Goal: Leave review/rating: Leave review/rating

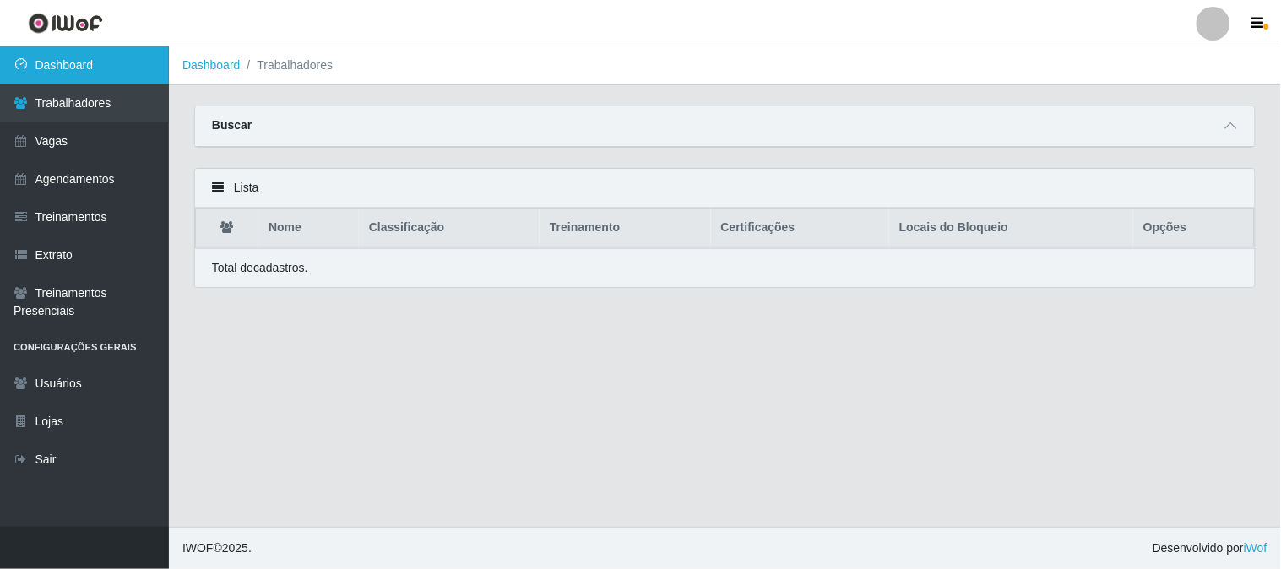
click at [83, 56] on link "Dashboard" at bounding box center [84, 65] width 169 height 38
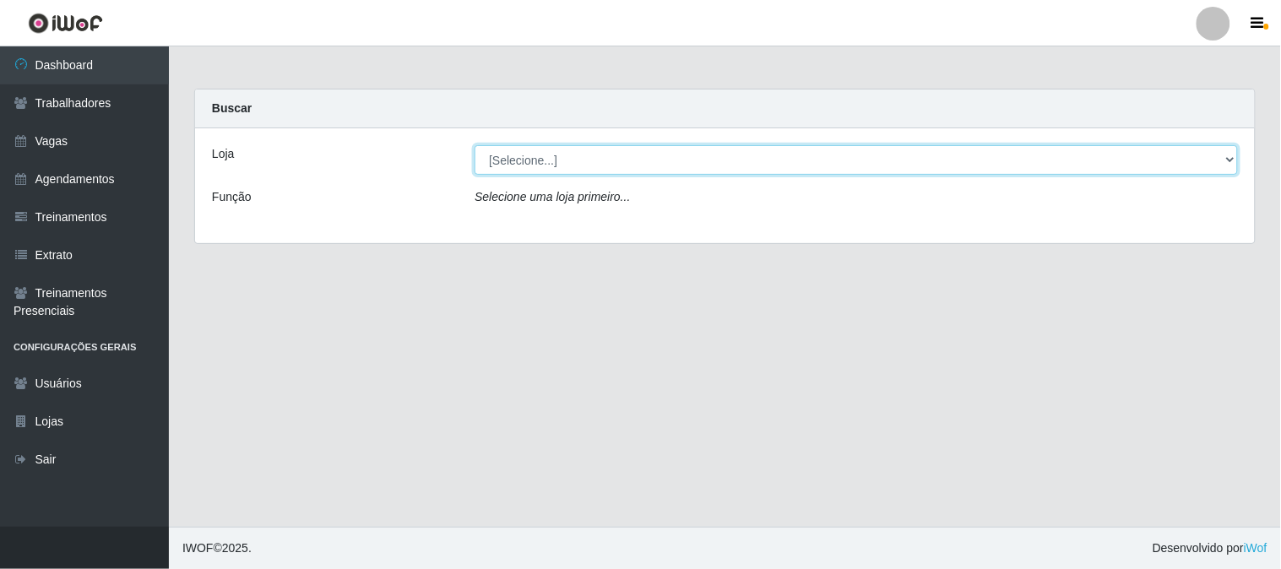
click at [721, 164] on select "[Selecione...] Sapore D'italia" at bounding box center [856, 160] width 763 height 30
select select "266"
click at [475, 145] on select "[Selecione...] Sapore D'italia" at bounding box center [856, 160] width 763 height 30
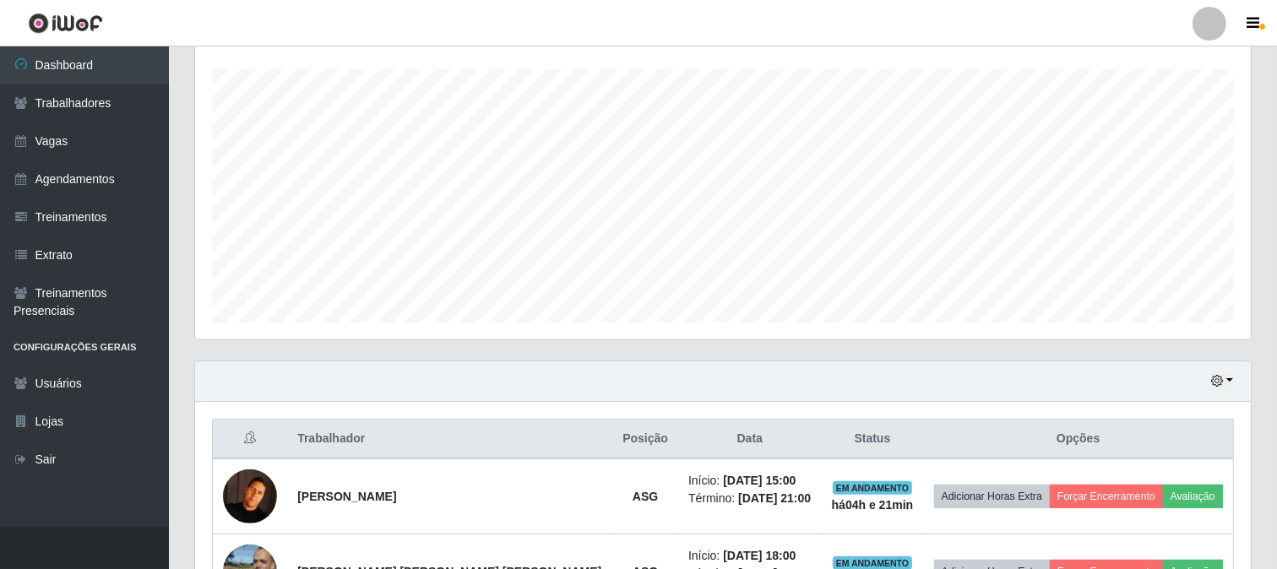
scroll to position [477, 0]
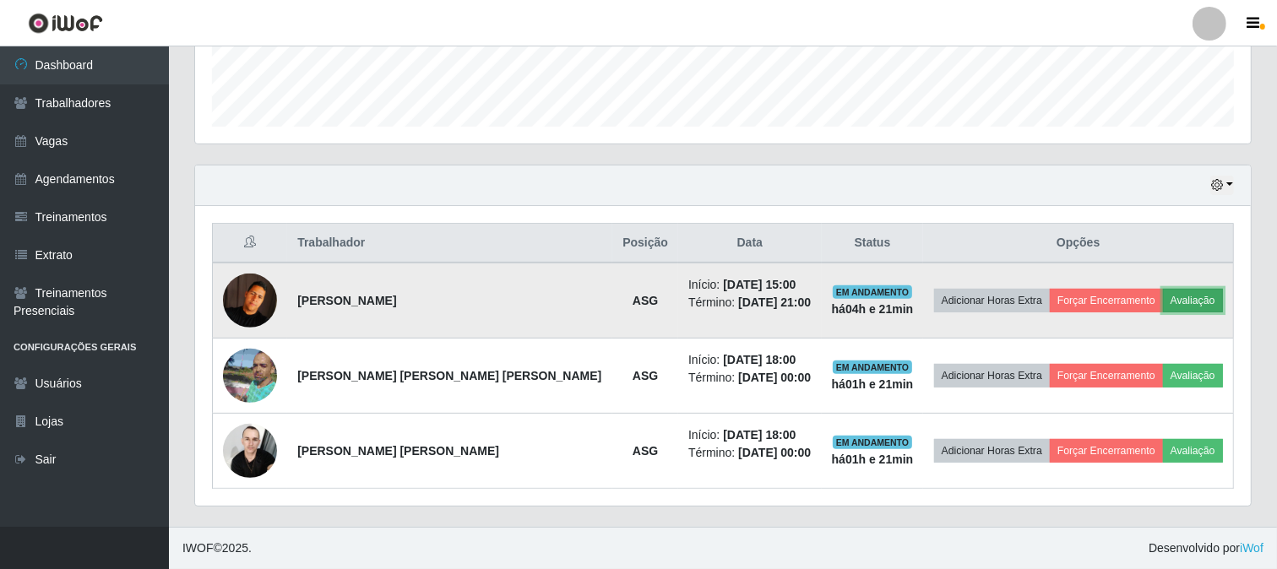
click at [1184, 299] on button "Avaliação" at bounding box center [1193, 301] width 60 height 24
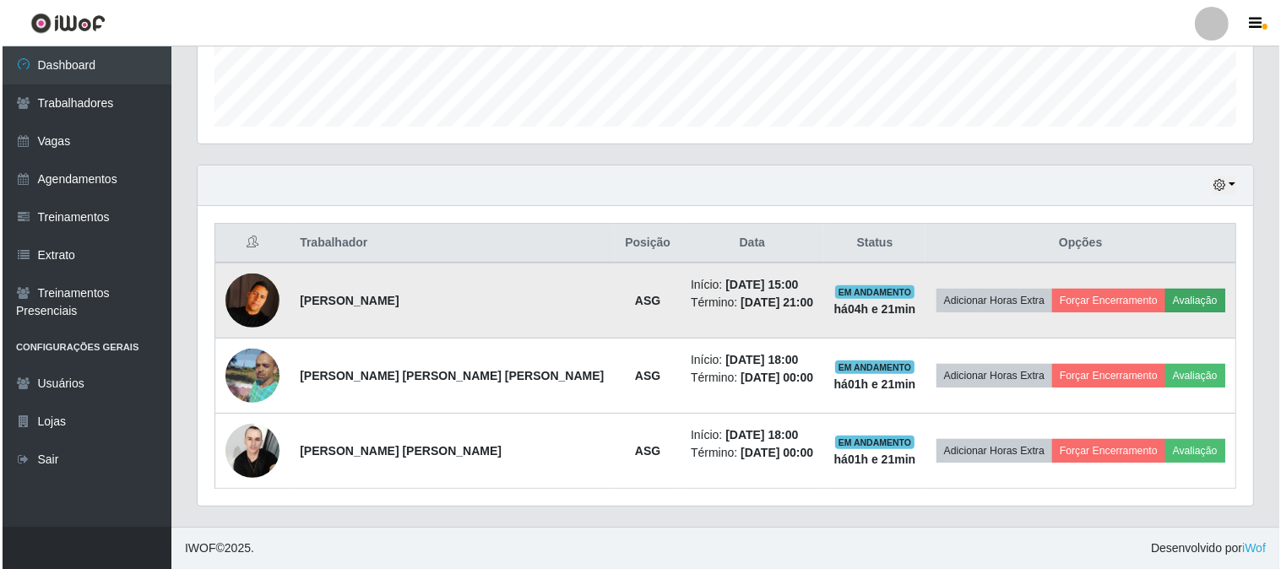
scroll to position [350, 1044]
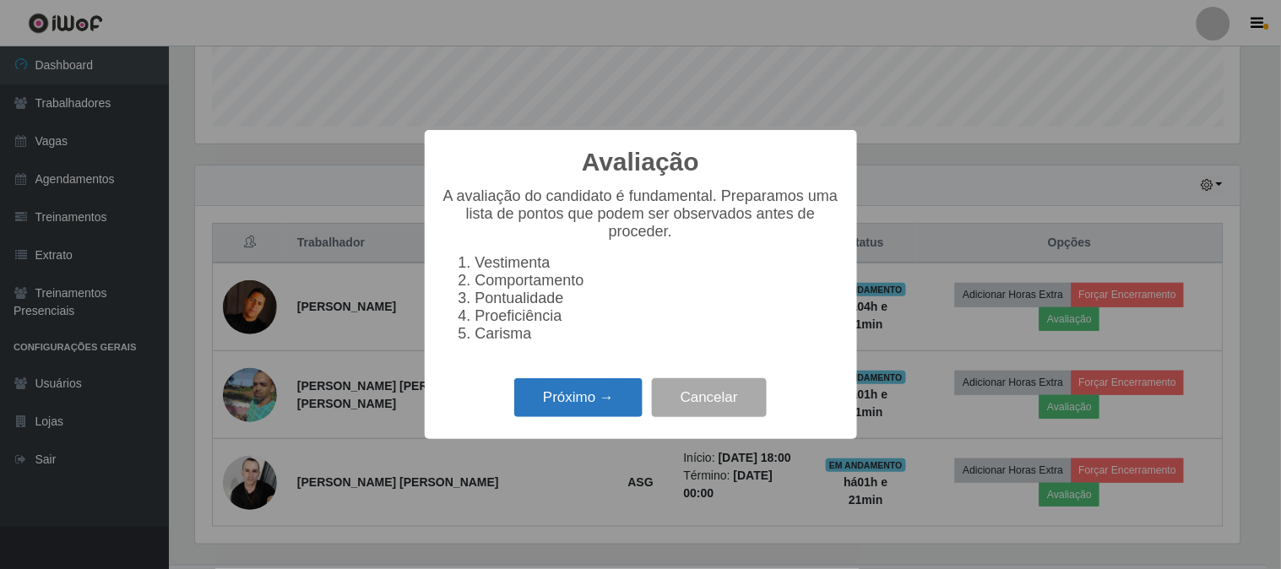
click at [545, 393] on button "Próximo →" at bounding box center [578, 398] width 128 height 40
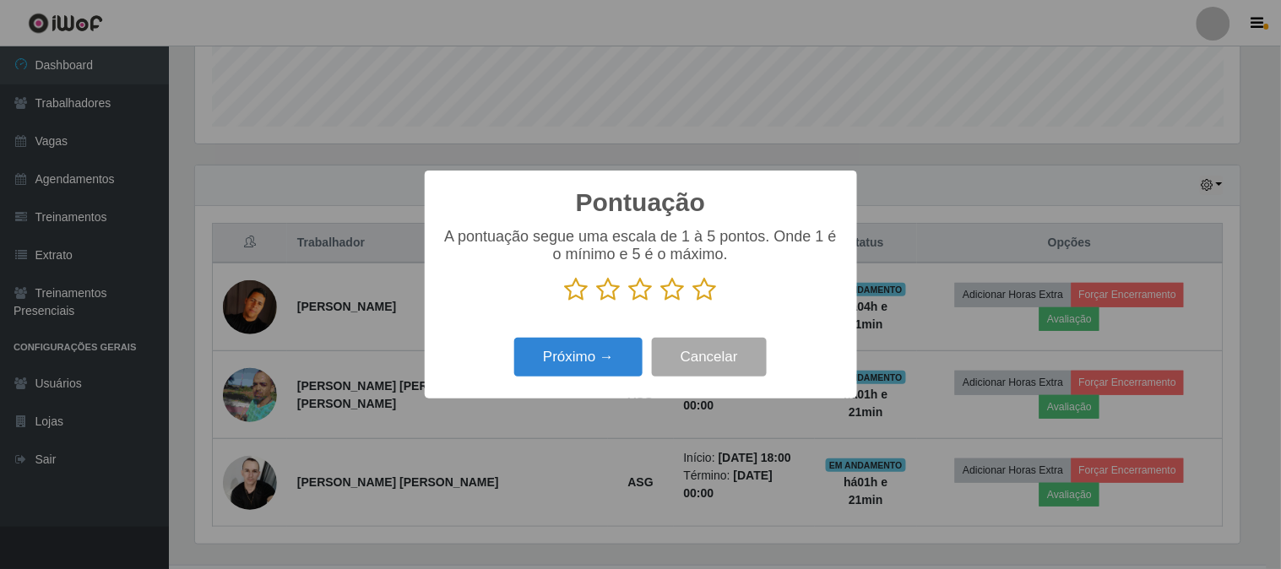
click at [701, 290] on icon at bounding box center [705, 289] width 24 height 25
click at [693, 302] on input "radio" at bounding box center [693, 302] width 0 height 0
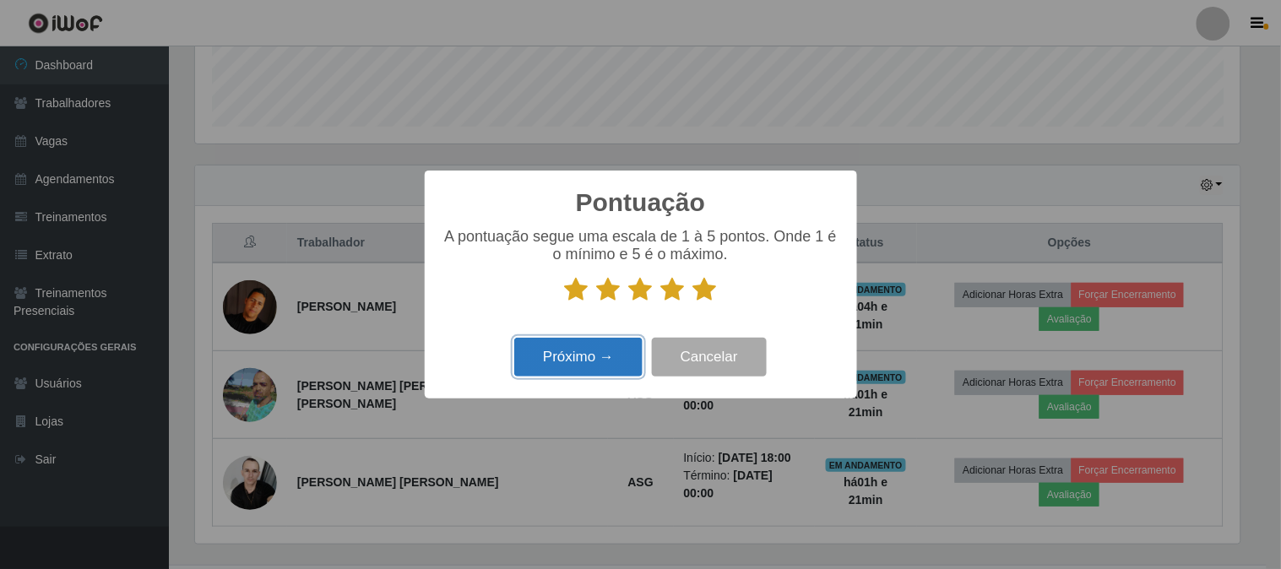
click at [577, 360] on button "Próximo →" at bounding box center [578, 358] width 128 height 40
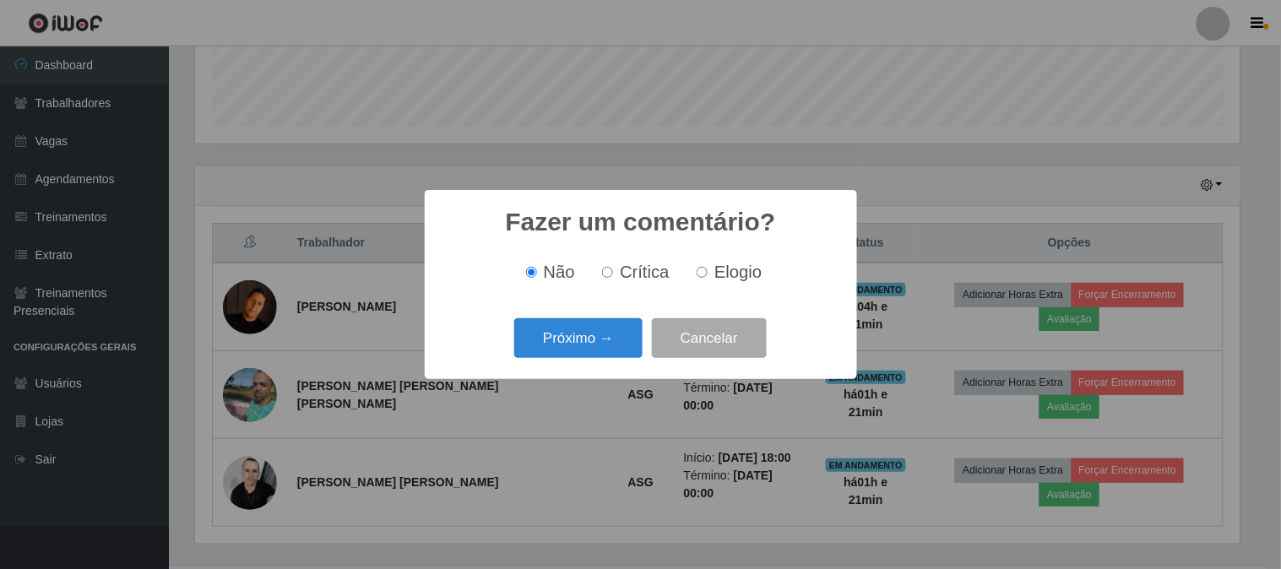
drag, startPoint x: 712, startPoint y: 274, endPoint x: 675, endPoint y: 297, distance: 42.9
click at [709, 276] on label "Elogio" at bounding box center [726, 272] width 72 height 19
click at [708, 276] on input "Elogio" at bounding box center [702, 272] width 11 height 11
radio input "true"
click at [570, 341] on button "Próximo →" at bounding box center [578, 338] width 128 height 40
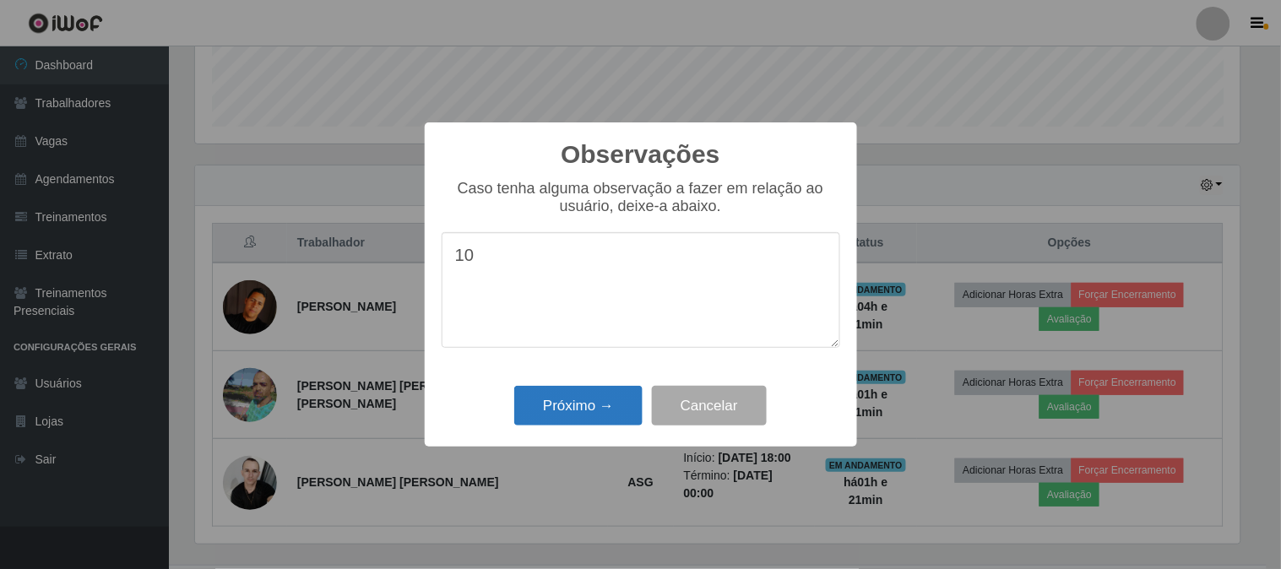
type textarea "10"
click at [576, 420] on button "Próximo →" at bounding box center [578, 406] width 128 height 40
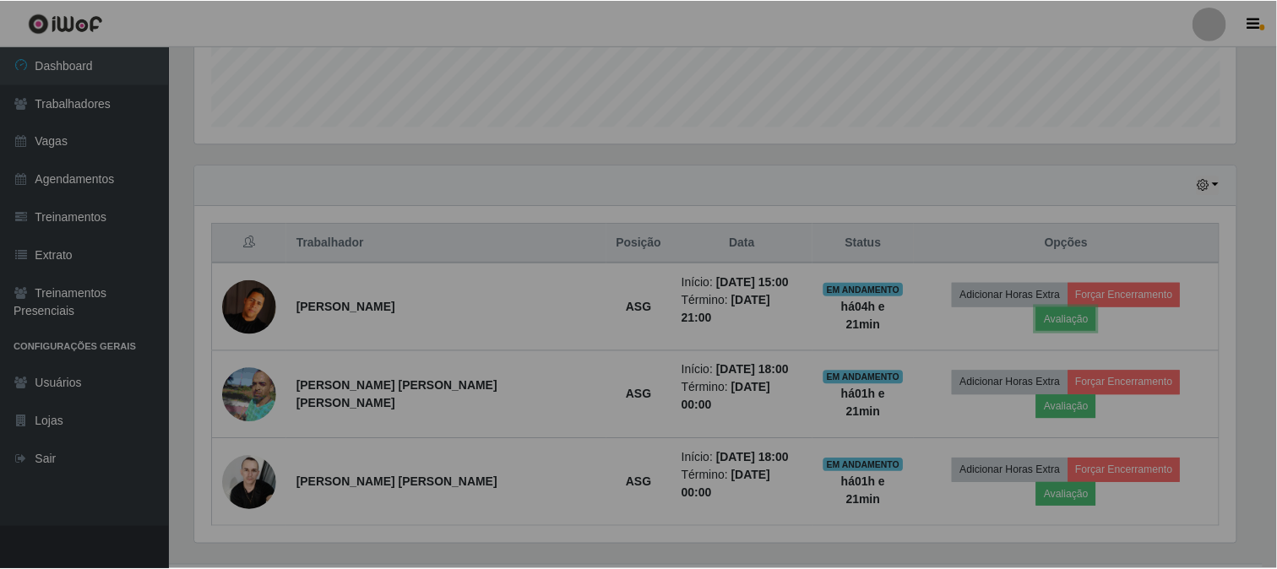
scroll to position [350, 1055]
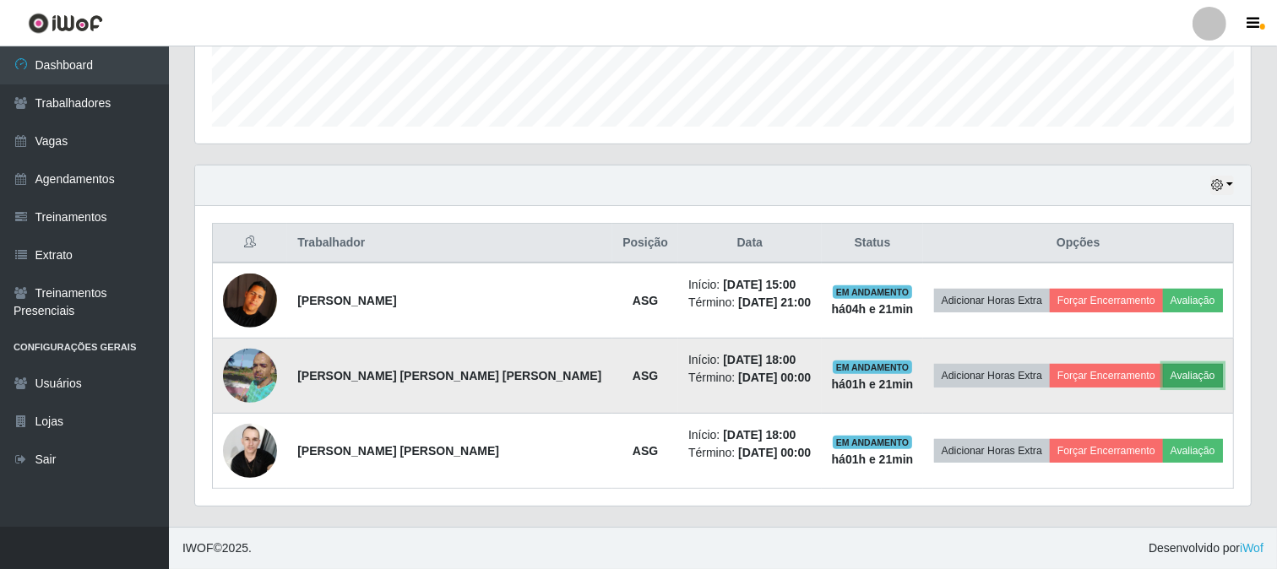
click at [1188, 377] on button "Avaliação" at bounding box center [1193, 376] width 60 height 24
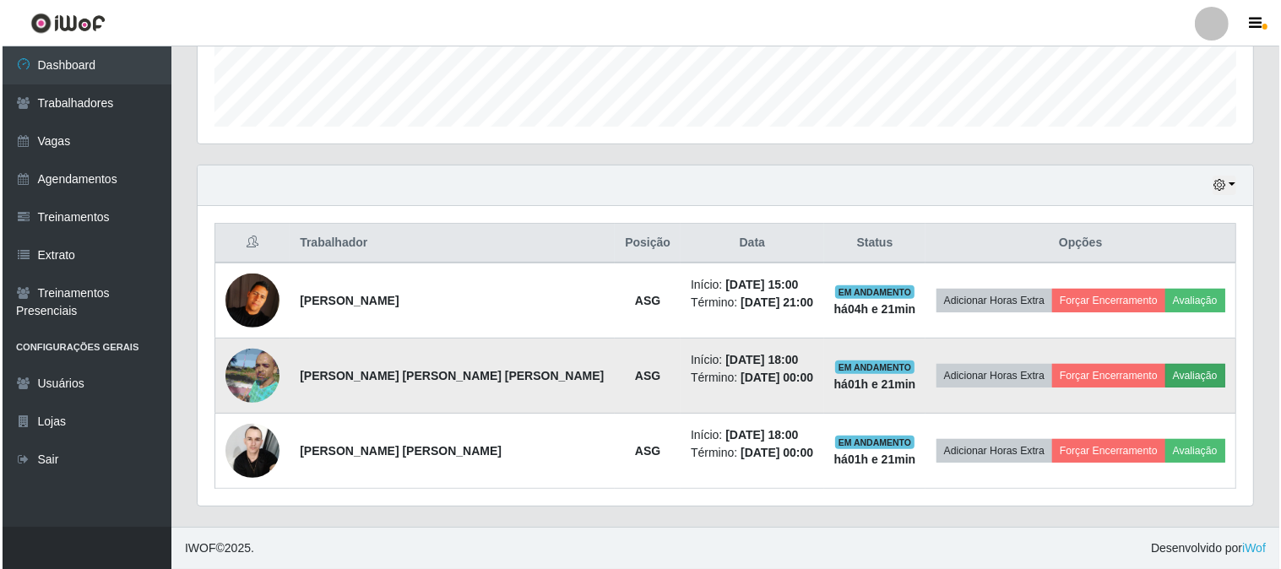
scroll to position [350, 1044]
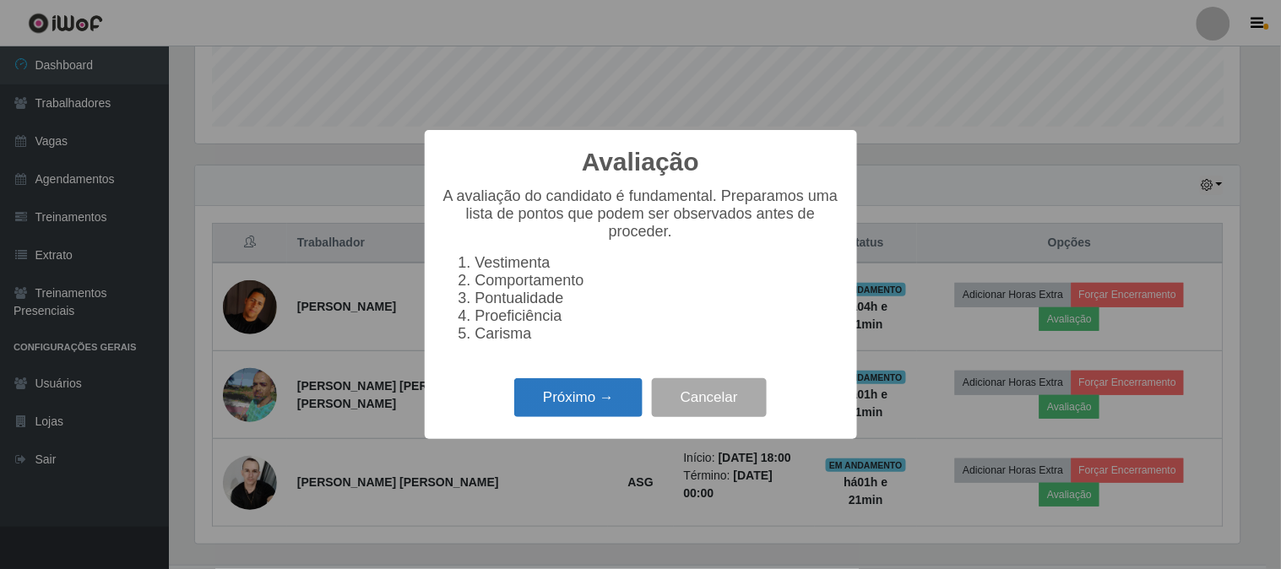
click at [601, 392] on button "Próximo →" at bounding box center [578, 398] width 128 height 40
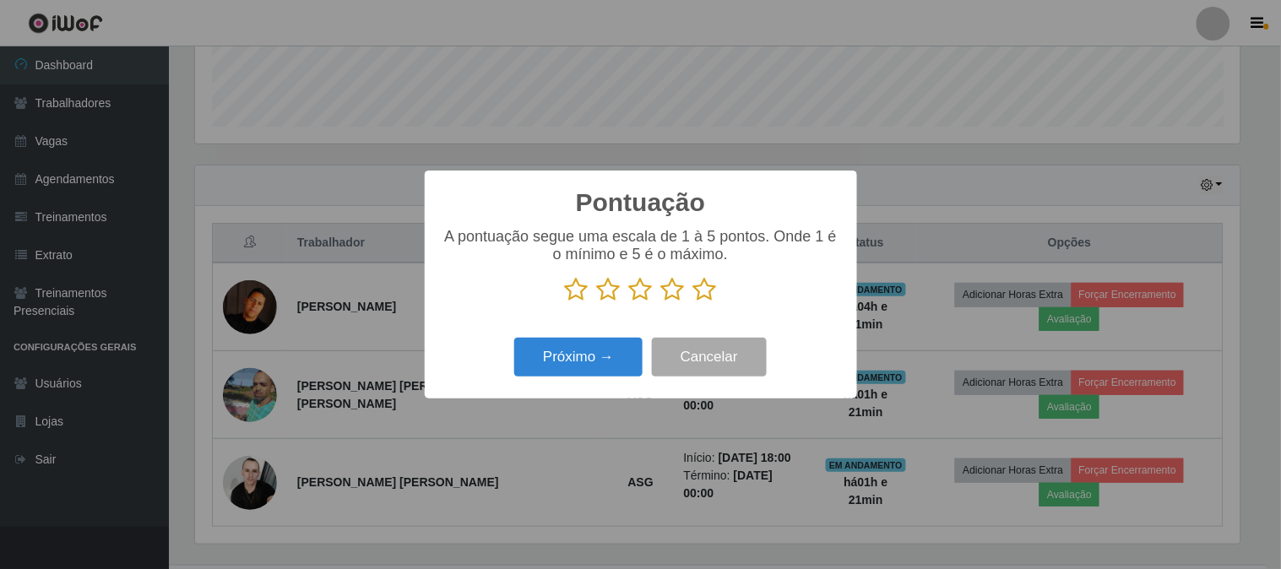
click at [698, 293] on icon at bounding box center [705, 289] width 24 height 25
click at [693, 302] on input "radio" at bounding box center [693, 302] width 0 height 0
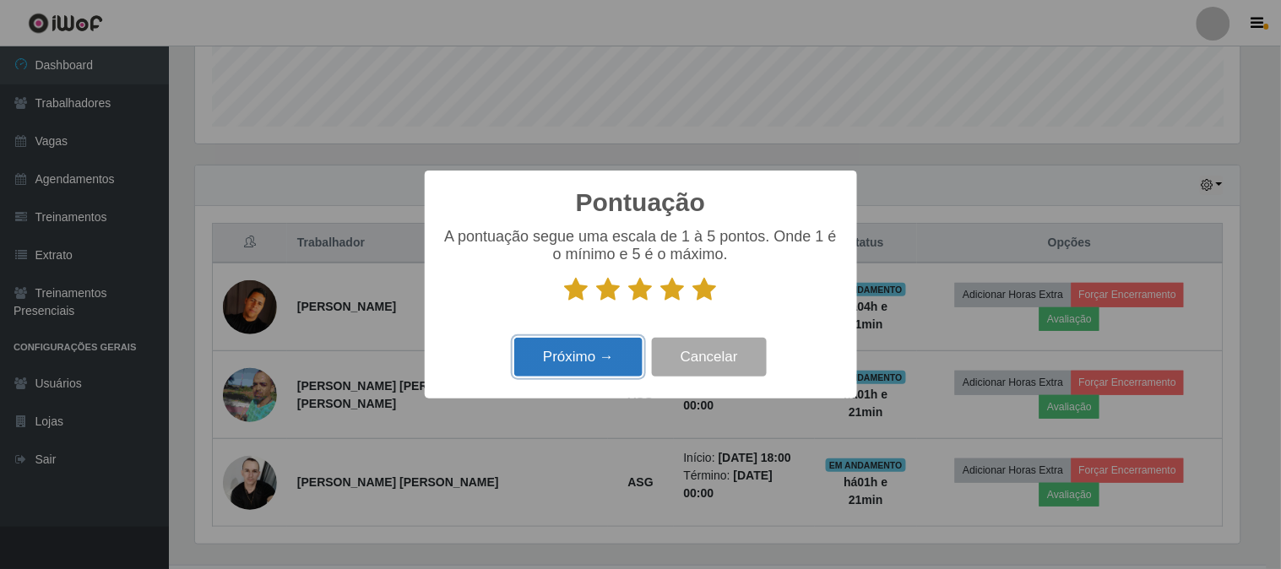
click at [609, 365] on button "Próximo →" at bounding box center [578, 358] width 128 height 40
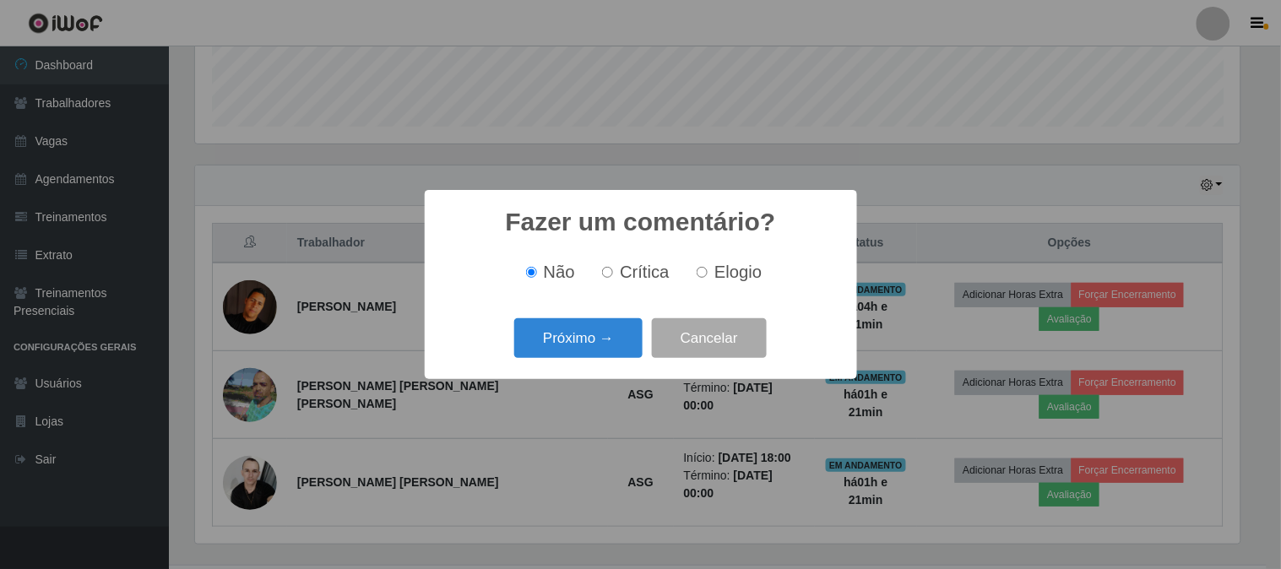
click at [721, 279] on span "Elogio" at bounding box center [737, 272] width 47 height 19
click at [708, 278] on input "Elogio" at bounding box center [702, 272] width 11 height 11
radio input "true"
click at [592, 334] on button "Próximo →" at bounding box center [578, 338] width 128 height 40
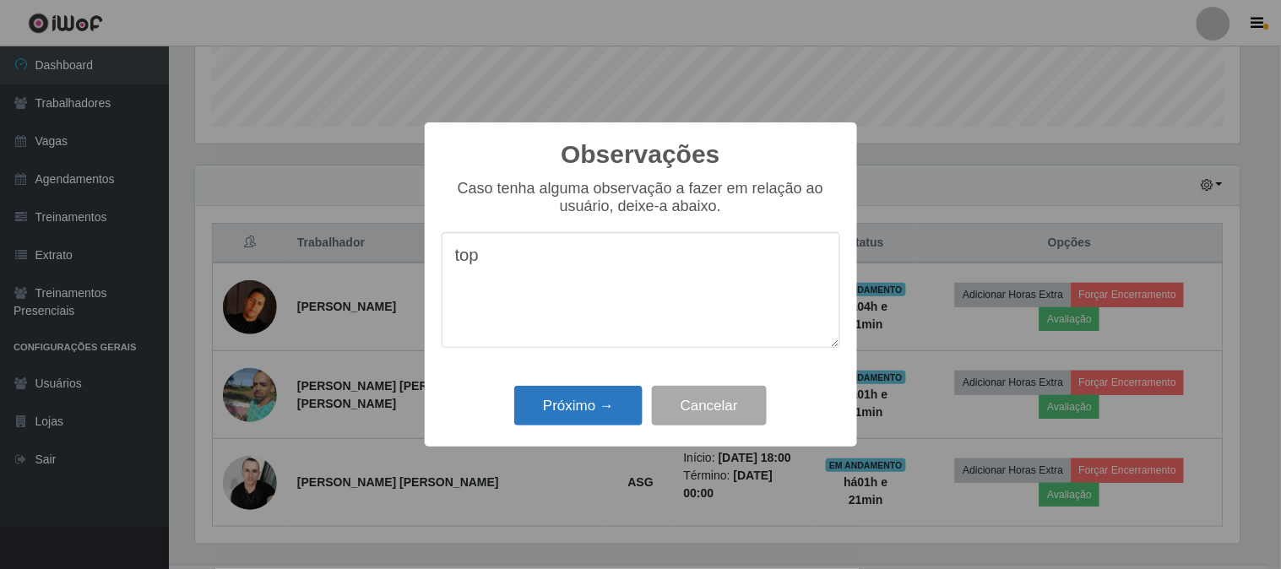
type textarea "top"
click at [605, 410] on button "Próximo →" at bounding box center [578, 406] width 128 height 40
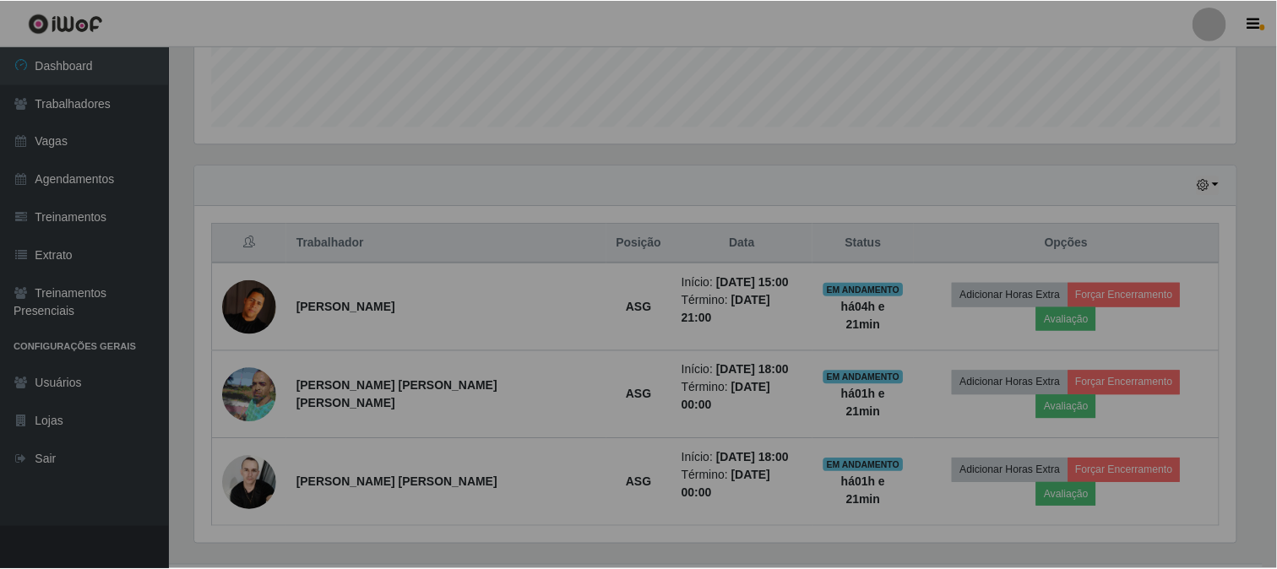
scroll to position [350, 1055]
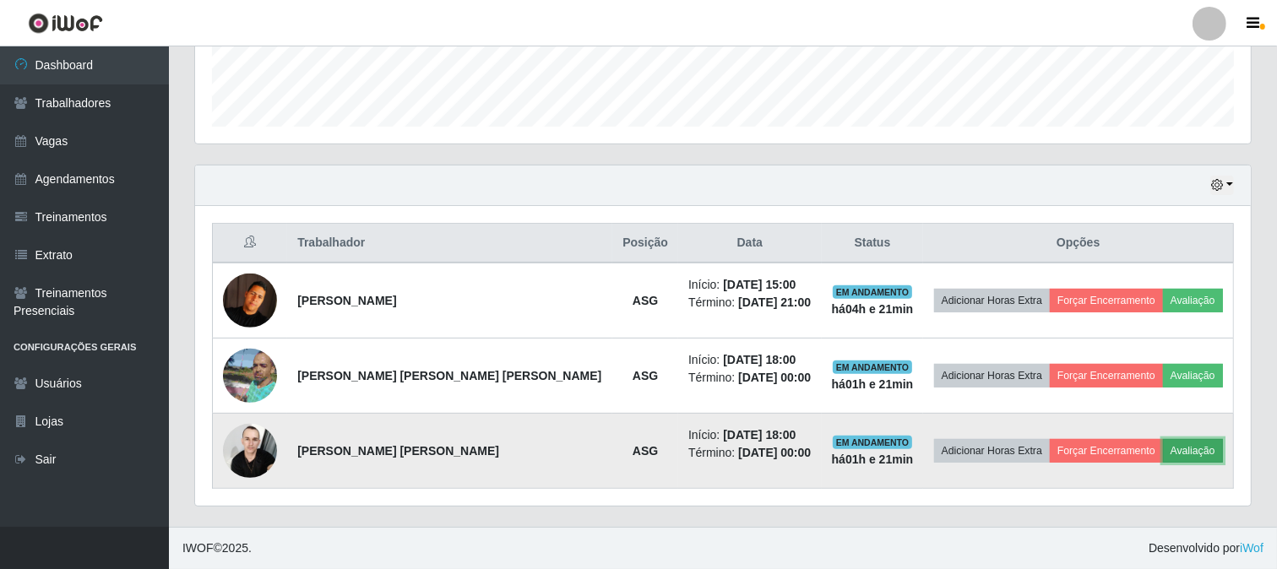
click at [1178, 452] on button "Avaliação" at bounding box center [1193, 451] width 60 height 24
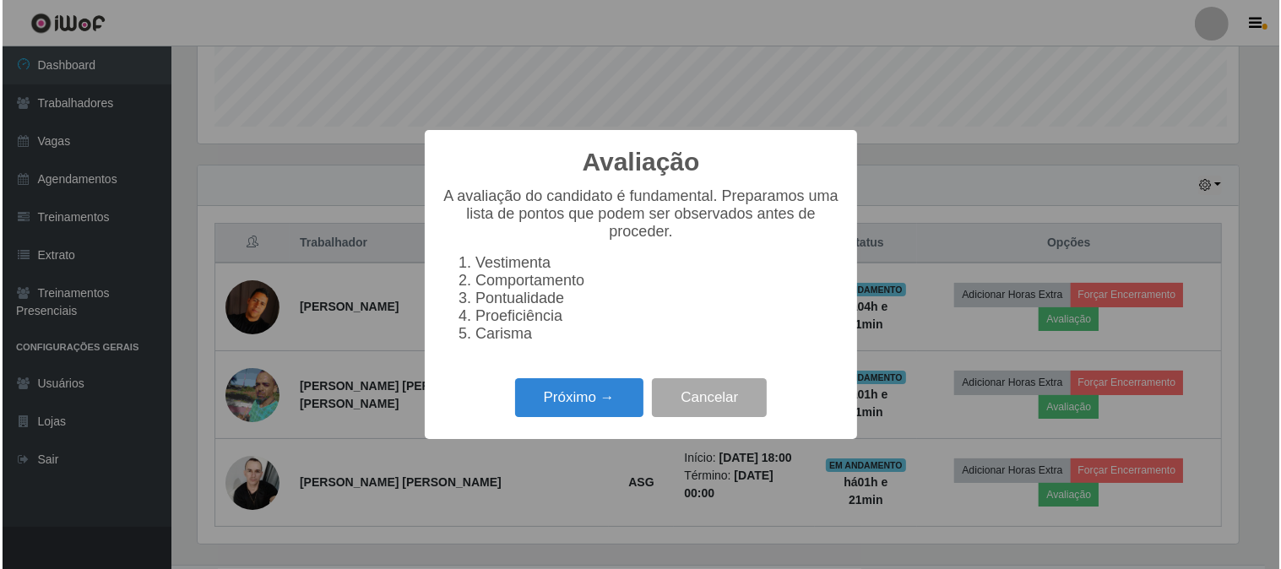
scroll to position [350, 1044]
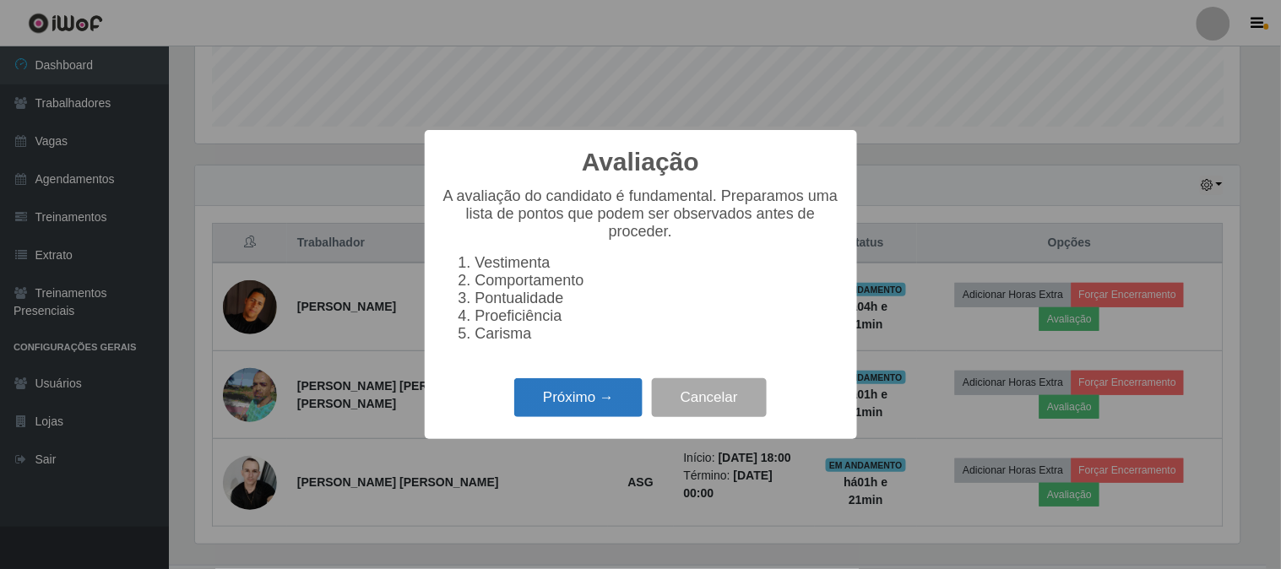
click at [598, 401] on button "Próximo →" at bounding box center [578, 398] width 128 height 40
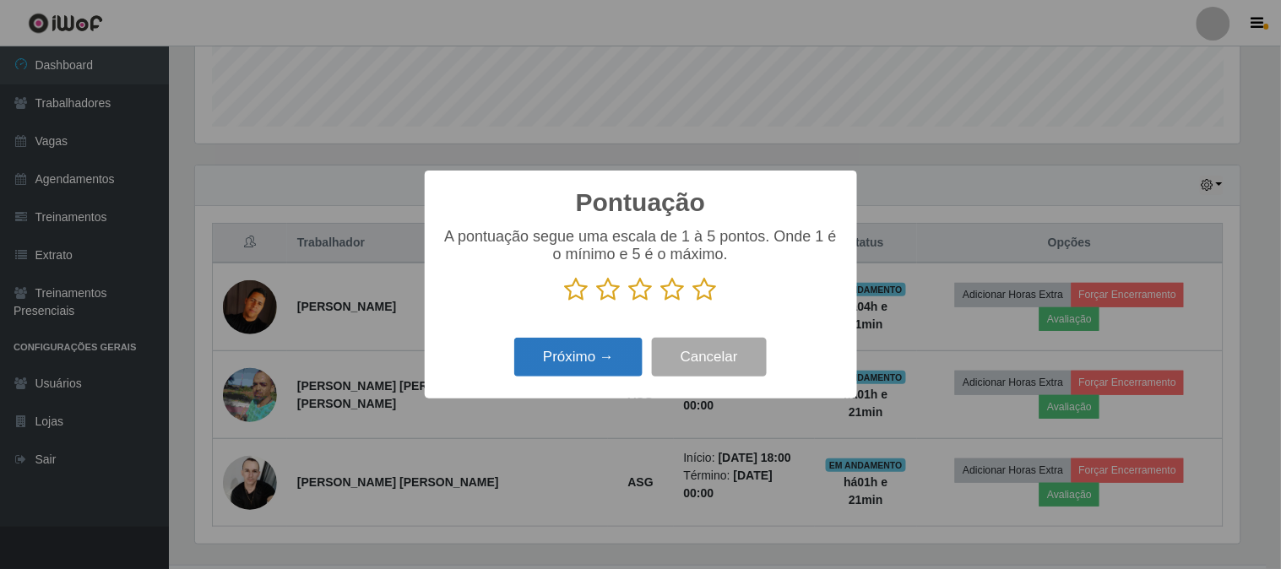
scroll to position [843981, 843286]
drag, startPoint x: 674, startPoint y: 294, endPoint x: 633, endPoint y: 323, distance: 49.7
click at [672, 294] on icon at bounding box center [673, 289] width 24 height 25
click at [661, 302] on input "radio" at bounding box center [661, 302] width 0 height 0
click at [588, 361] on button "Próximo →" at bounding box center [578, 358] width 128 height 40
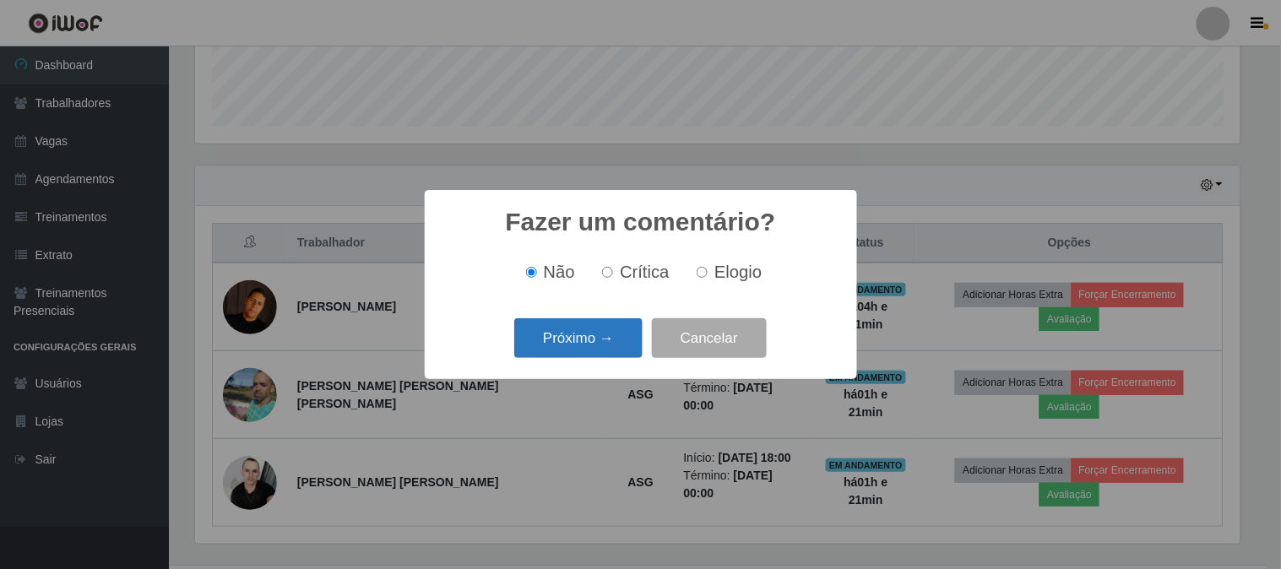
drag, startPoint x: 697, startPoint y: 273, endPoint x: 616, endPoint y: 334, distance: 100.6
click at [693, 275] on label "Elogio" at bounding box center [726, 272] width 72 height 19
click at [697, 275] on input "Elogio" at bounding box center [702, 272] width 11 height 11
radio input "true"
click at [615, 334] on button "Próximo →" at bounding box center [578, 338] width 128 height 40
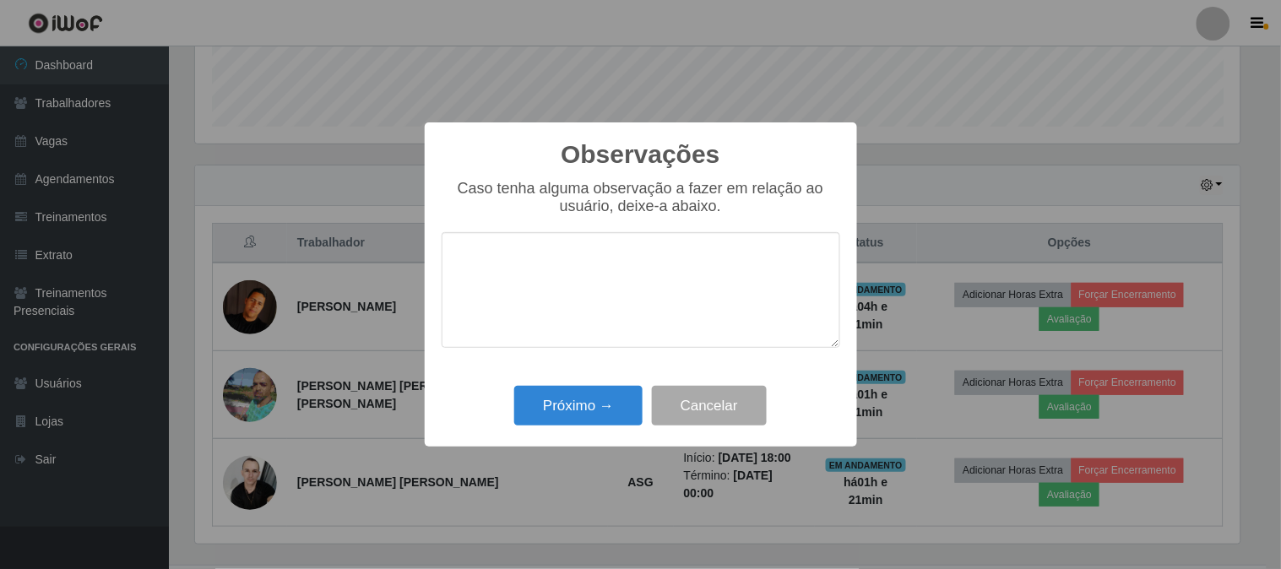
click at [619, 301] on textarea at bounding box center [641, 290] width 399 height 116
type textarea "bom"
click at [615, 401] on button "Próximo →" at bounding box center [578, 406] width 128 height 40
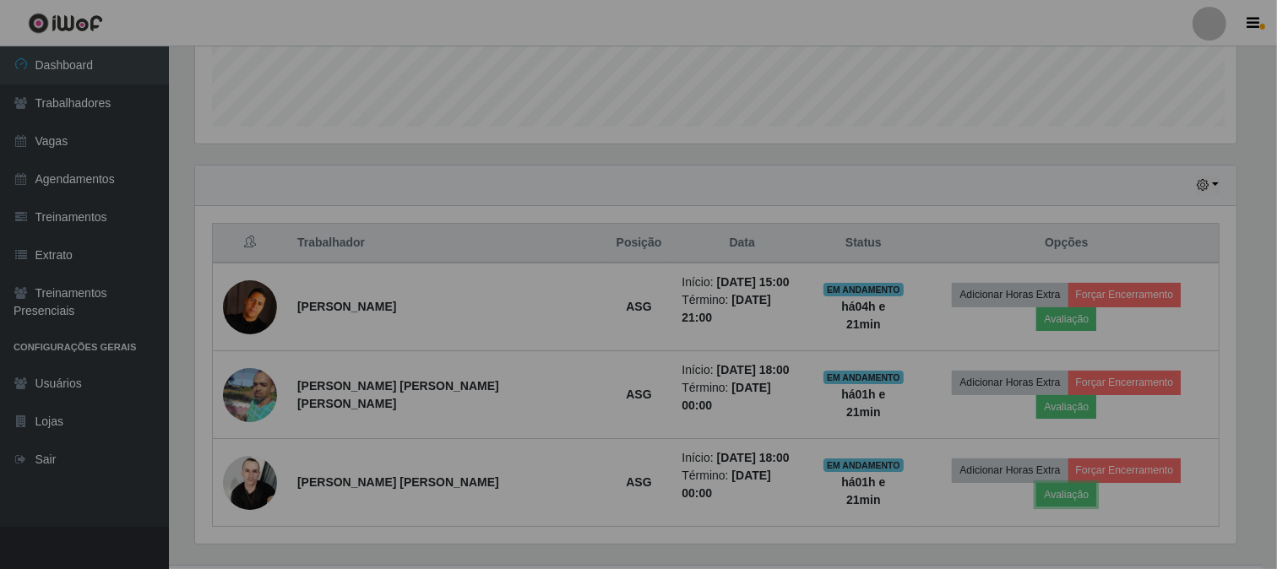
scroll to position [350, 1055]
